Goal: Task Accomplishment & Management: Use online tool/utility

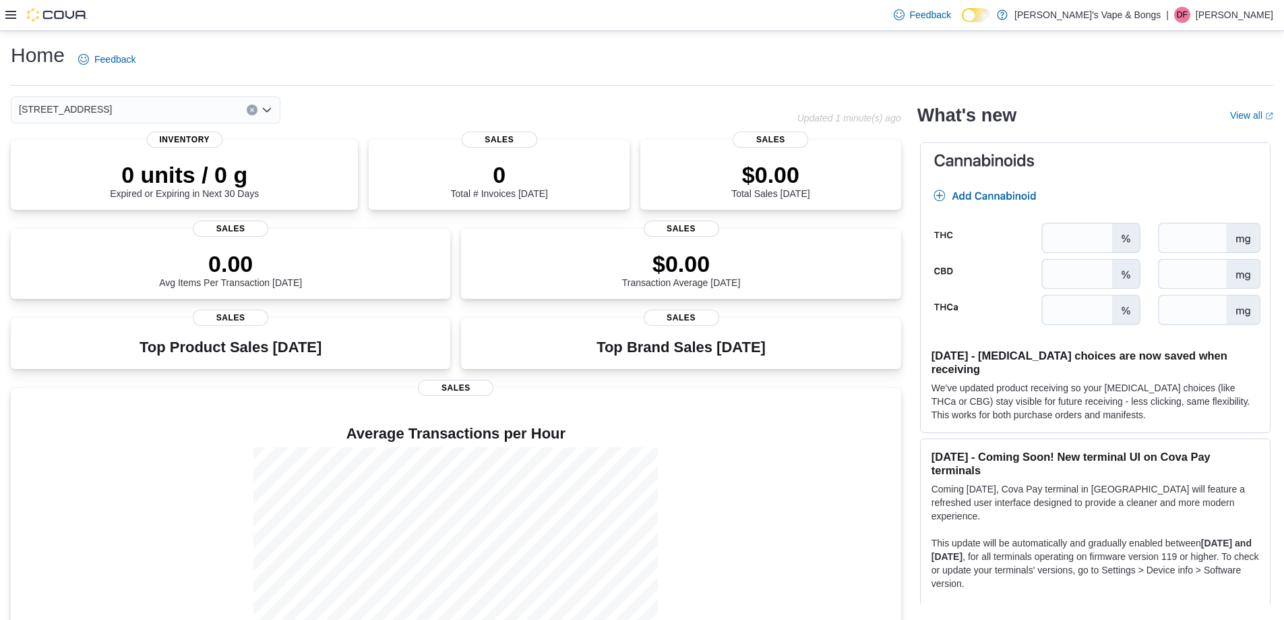
click at [13, 15] on icon at bounding box center [10, 15] width 11 height 8
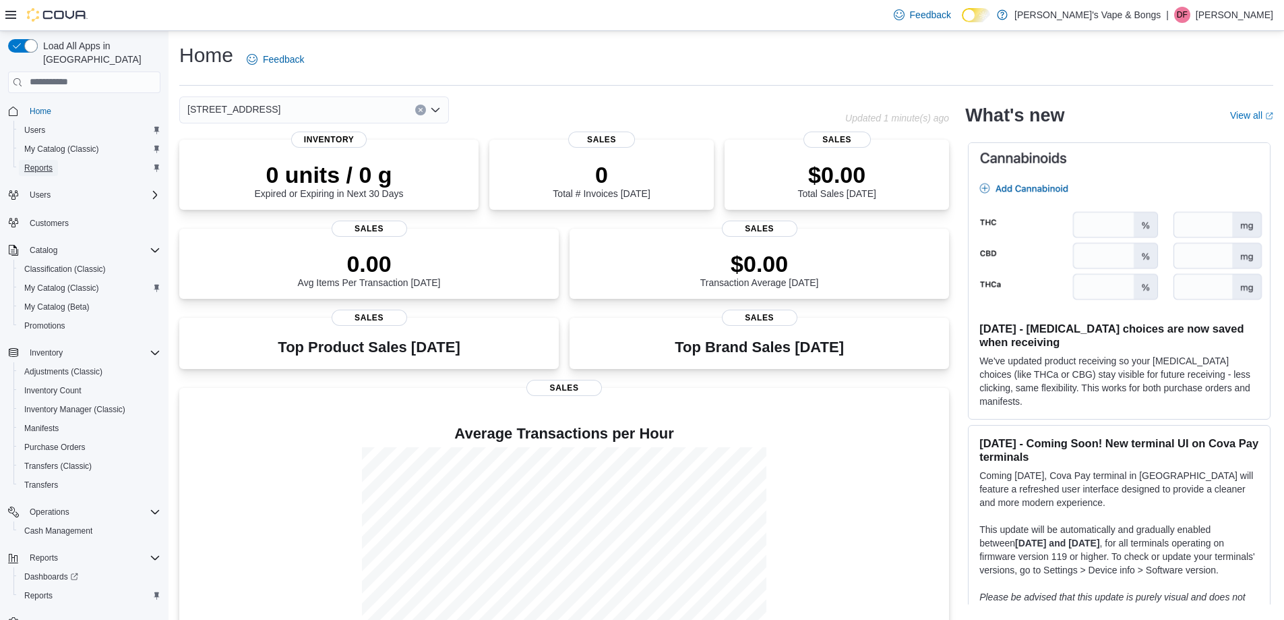
click at [46, 162] on span "Reports" at bounding box center [38, 167] width 28 height 11
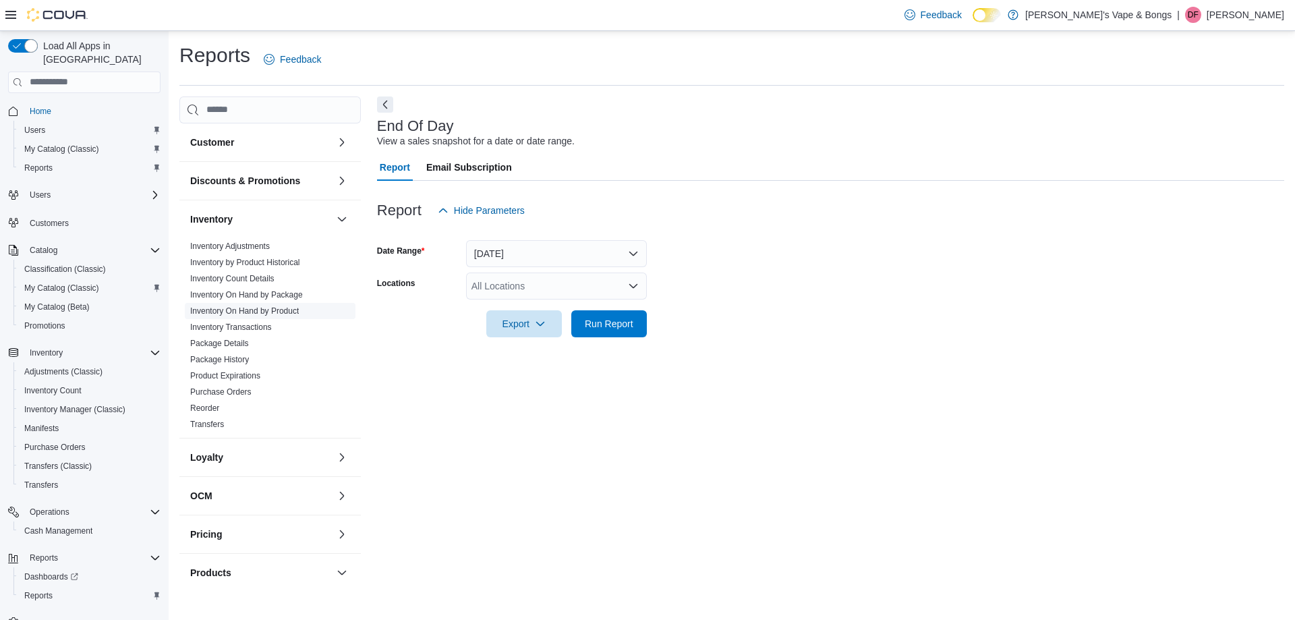
click at [233, 305] on span "Inventory On Hand by Product" at bounding box center [244, 310] width 109 height 11
click at [233, 311] on link "Inventory On Hand by Product" at bounding box center [244, 310] width 109 height 9
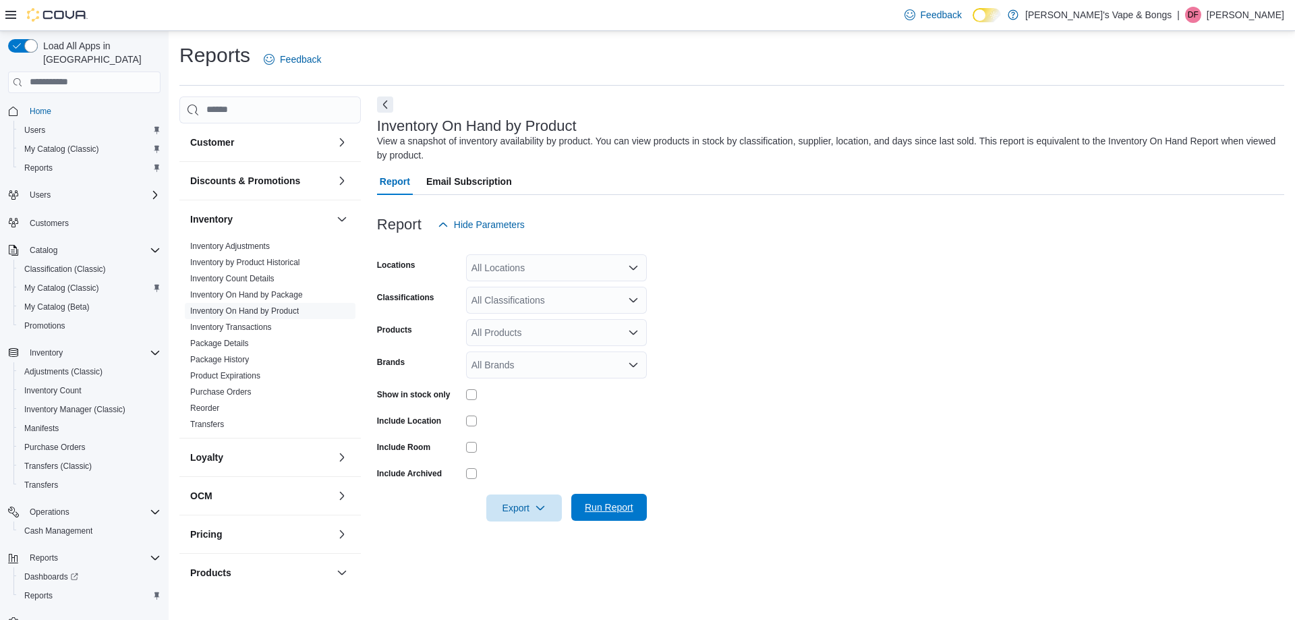
click at [631, 510] on span "Run Report" at bounding box center [609, 506] width 49 height 13
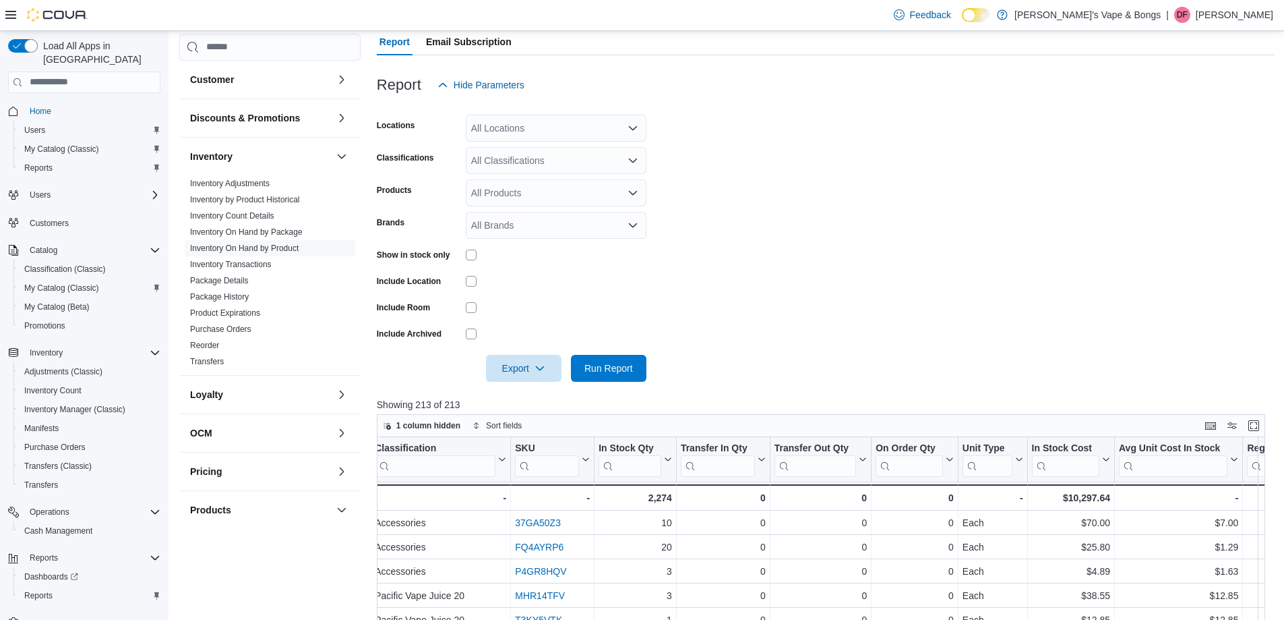
scroll to position [103, 0]
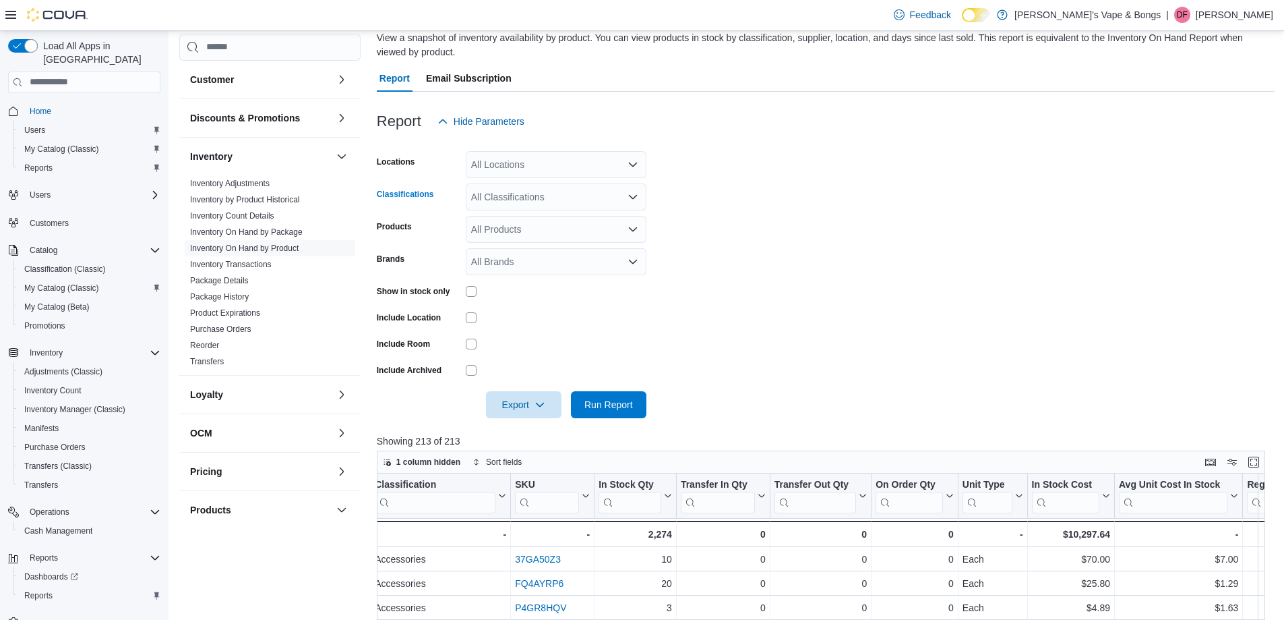
click at [531, 197] on div "All Classifications" at bounding box center [556, 196] width 181 height 27
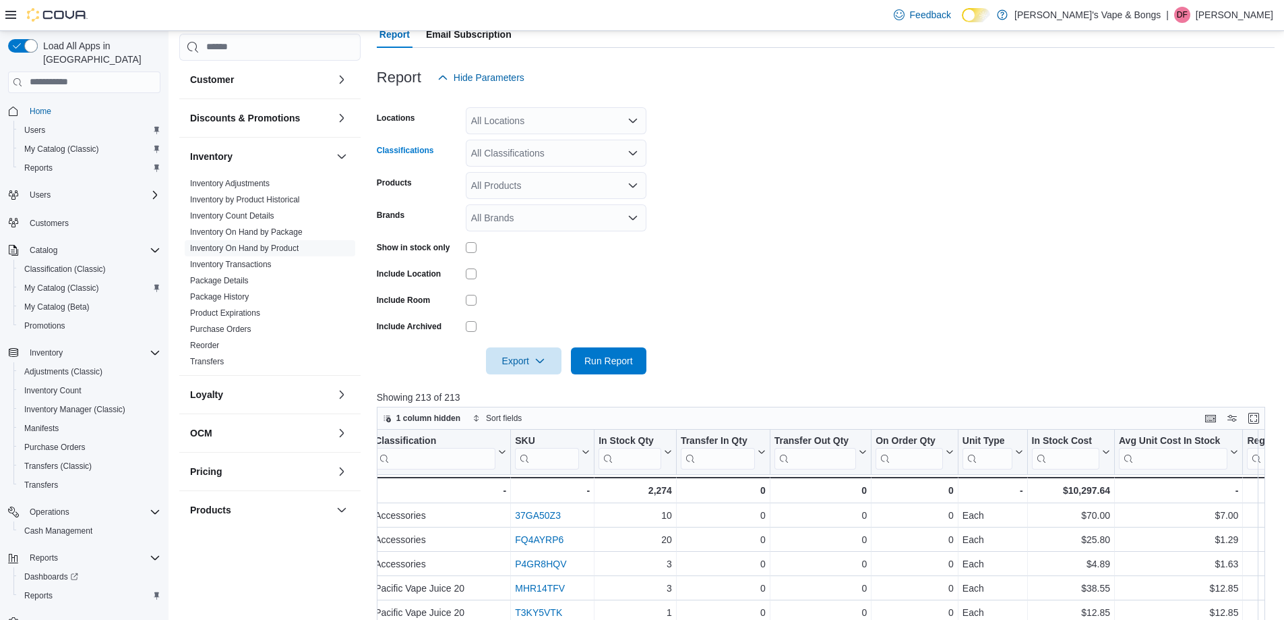
scroll to position [171, 0]
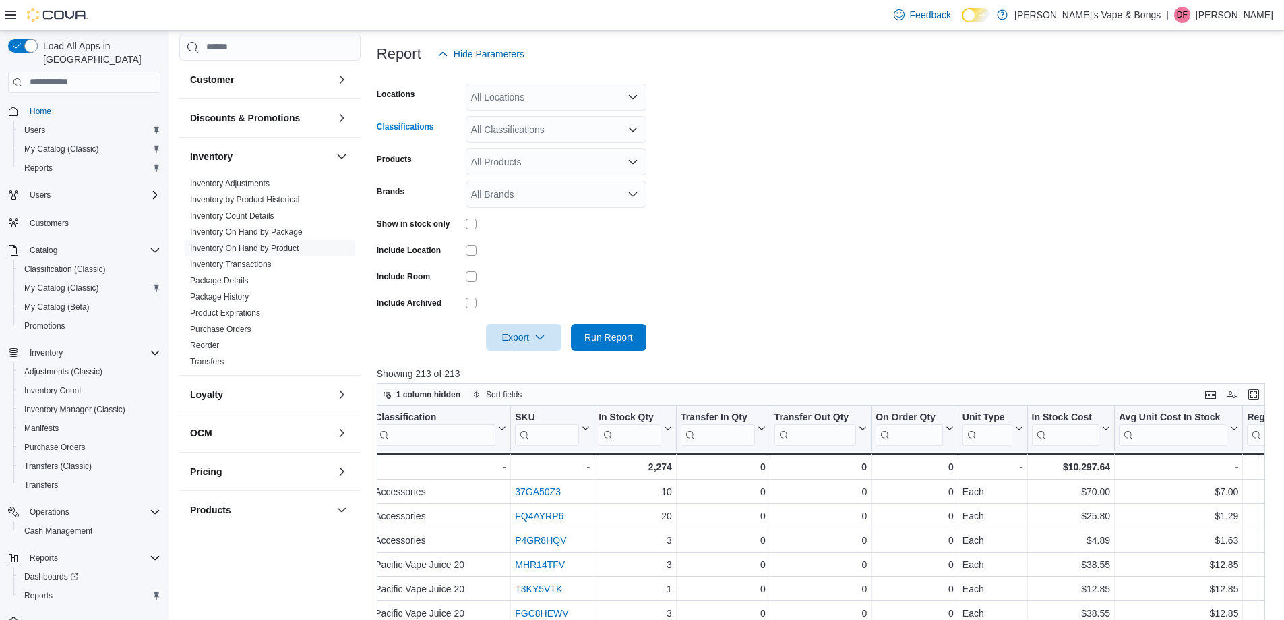
click at [568, 123] on div "All Classifications" at bounding box center [556, 129] width 181 height 27
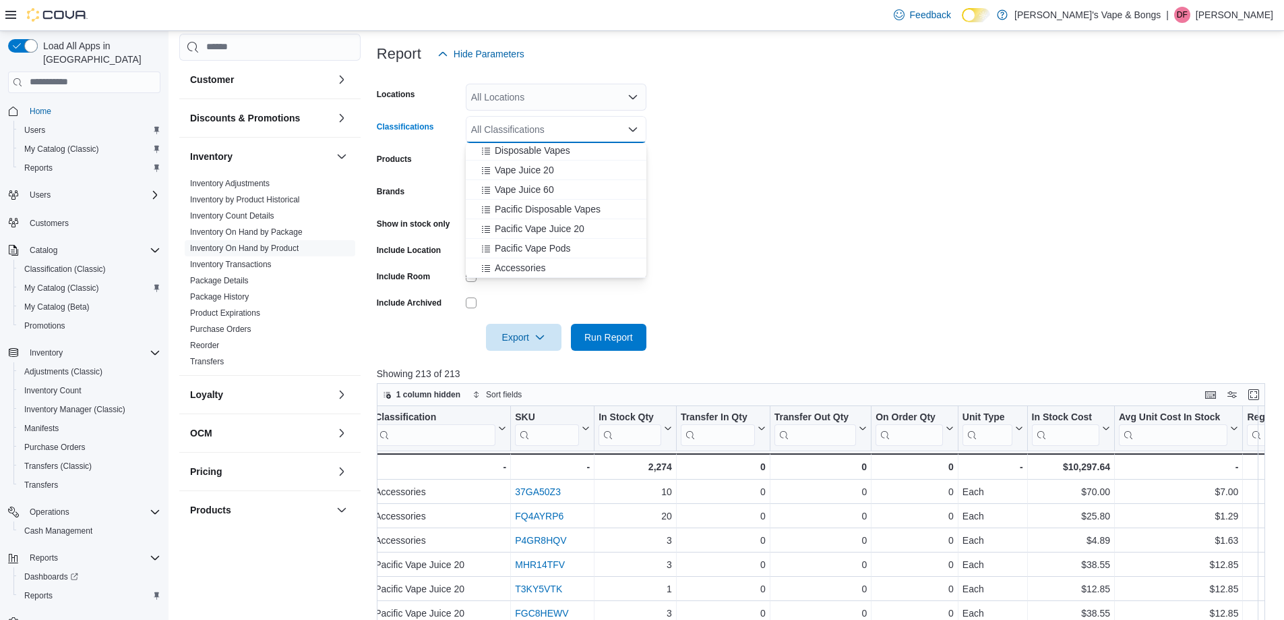
scroll to position [61, 0]
click at [523, 249] on span "Accessories" at bounding box center [520, 247] width 51 height 13
click at [608, 332] on span "Run Report" at bounding box center [609, 336] width 49 height 13
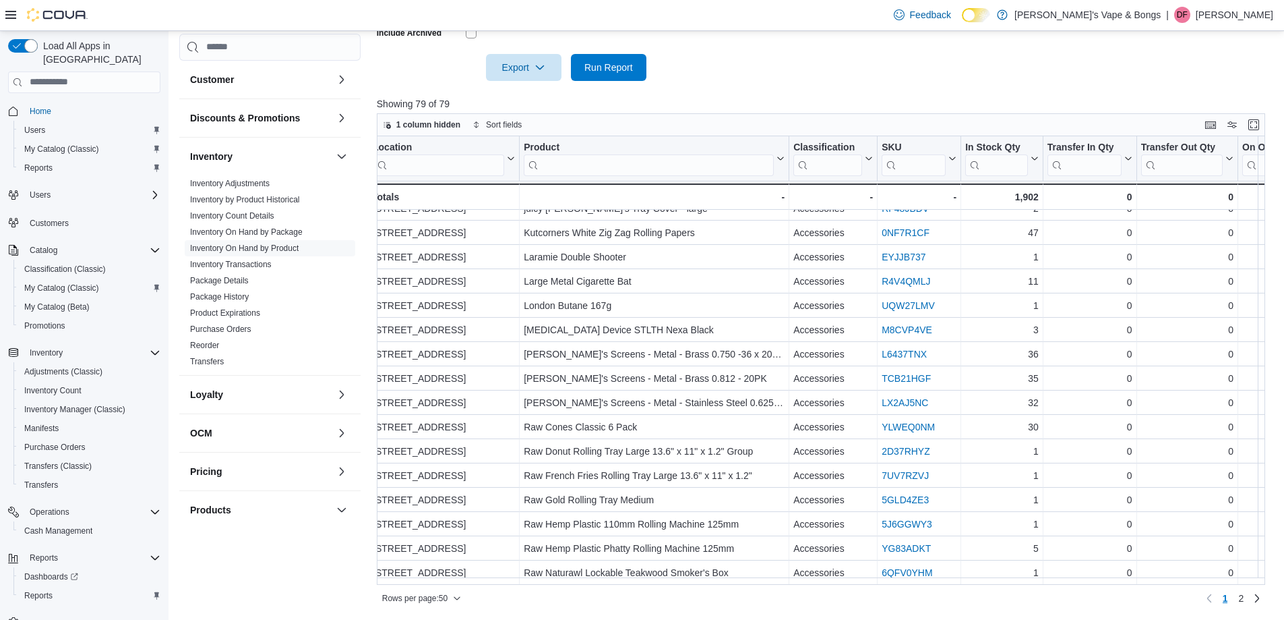
scroll to position [846, 0]
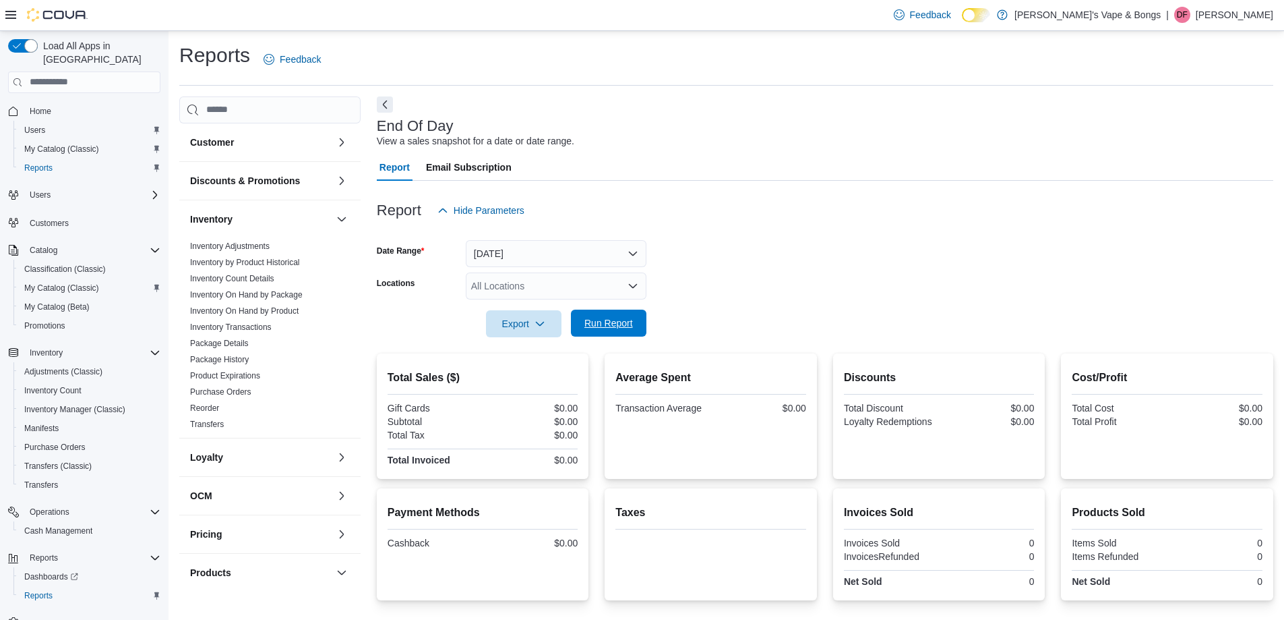
click at [630, 322] on span "Run Report" at bounding box center [609, 322] width 49 height 13
click at [1188, 16] on span "DF" at bounding box center [1182, 15] width 11 height 16
click at [1177, 130] on span "Sign Out" at bounding box center [1186, 131] width 36 height 13
